Goal: Task Accomplishment & Management: Use online tool/utility

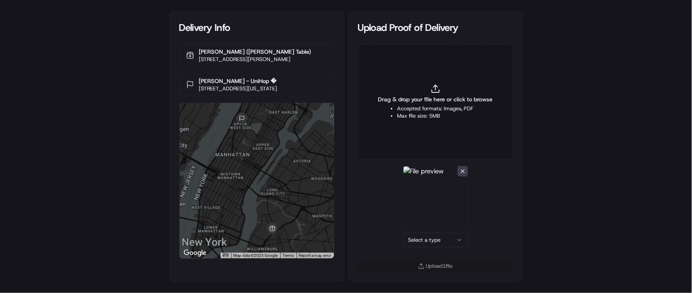
click at [451, 239] on html "Delivery Info Nonna Gaby (Hudson Table) 88 Withers St, Brooklyn, NY 11211, USA …" at bounding box center [346, 146] width 692 height 293
click at [432, 267] on button "Upload 1 file" at bounding box center [435, 265] width 155 height 11
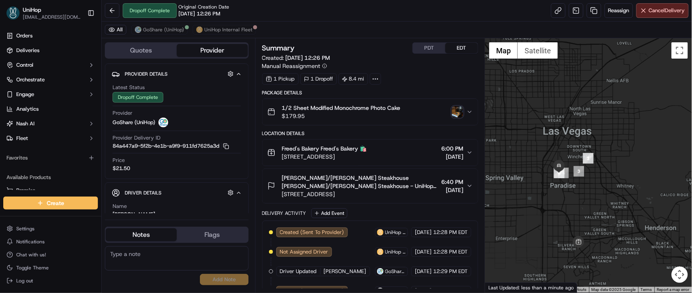
click at [460, 112] on img "button" at bounding box center [457, 111] width 11 height 11
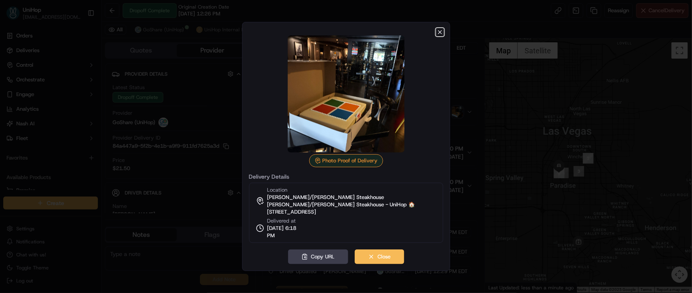
click at [441, 30] on icon "button" at bounding box center [439, 31] width 3 height 3
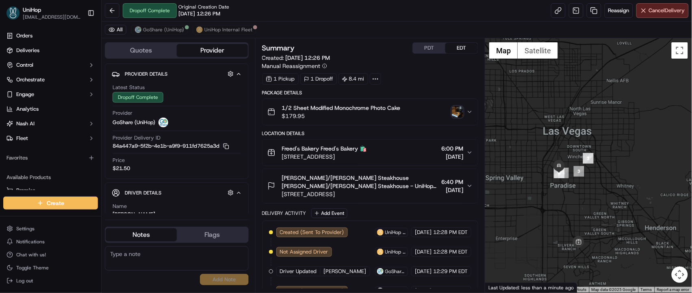
click at [456, 111] on img "button" at bounding box center [457, 111] width 11 height 11
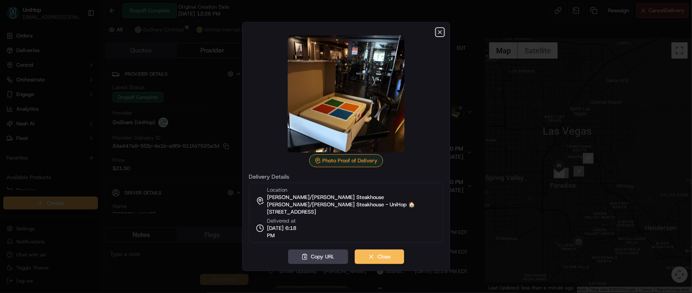
click at [440, 33] on icon "button" at bounding box center [440, 32] width 7 height 7
